Goal: Find contact information: Find contact information

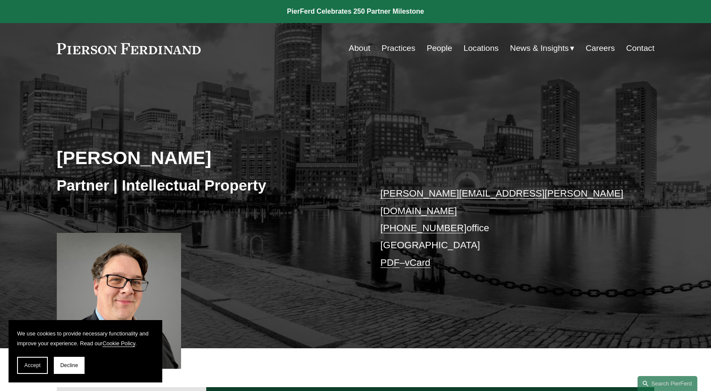
click at [475, 45] on link "Locations" at bounding box center [481, 48] width 35 height 16
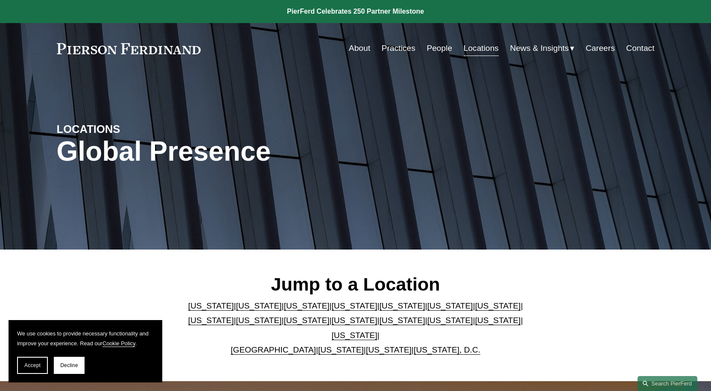
click at [234, 316] on link "[US_STATE]" at bounding box center [211, 320] width 46 height 9
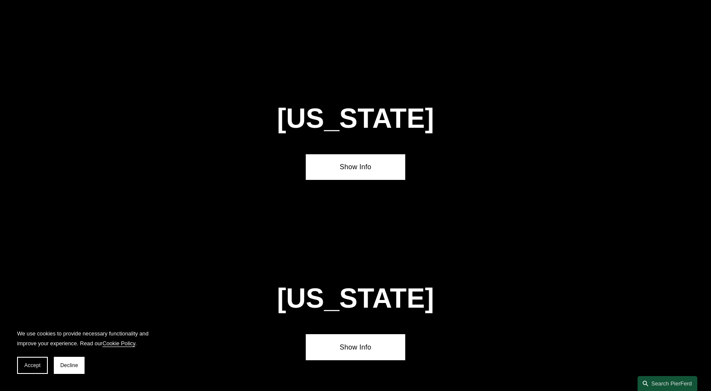
scroll to position [1639, 0]
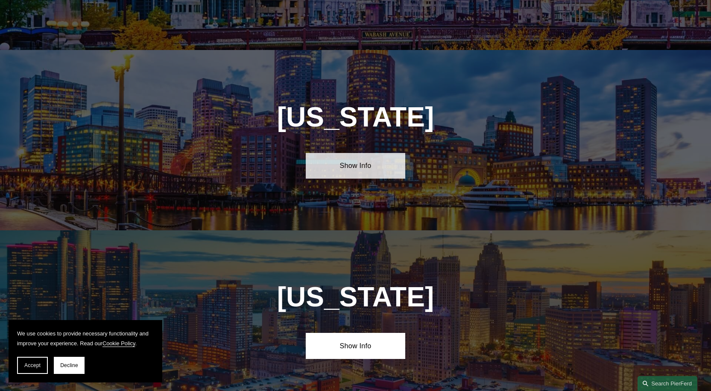
click at [354, 153] on link "Show Info" at bounding box center [356, 166] width 100 height 26
